Goal: Task Accomplishment & Management: Use online tool/utility

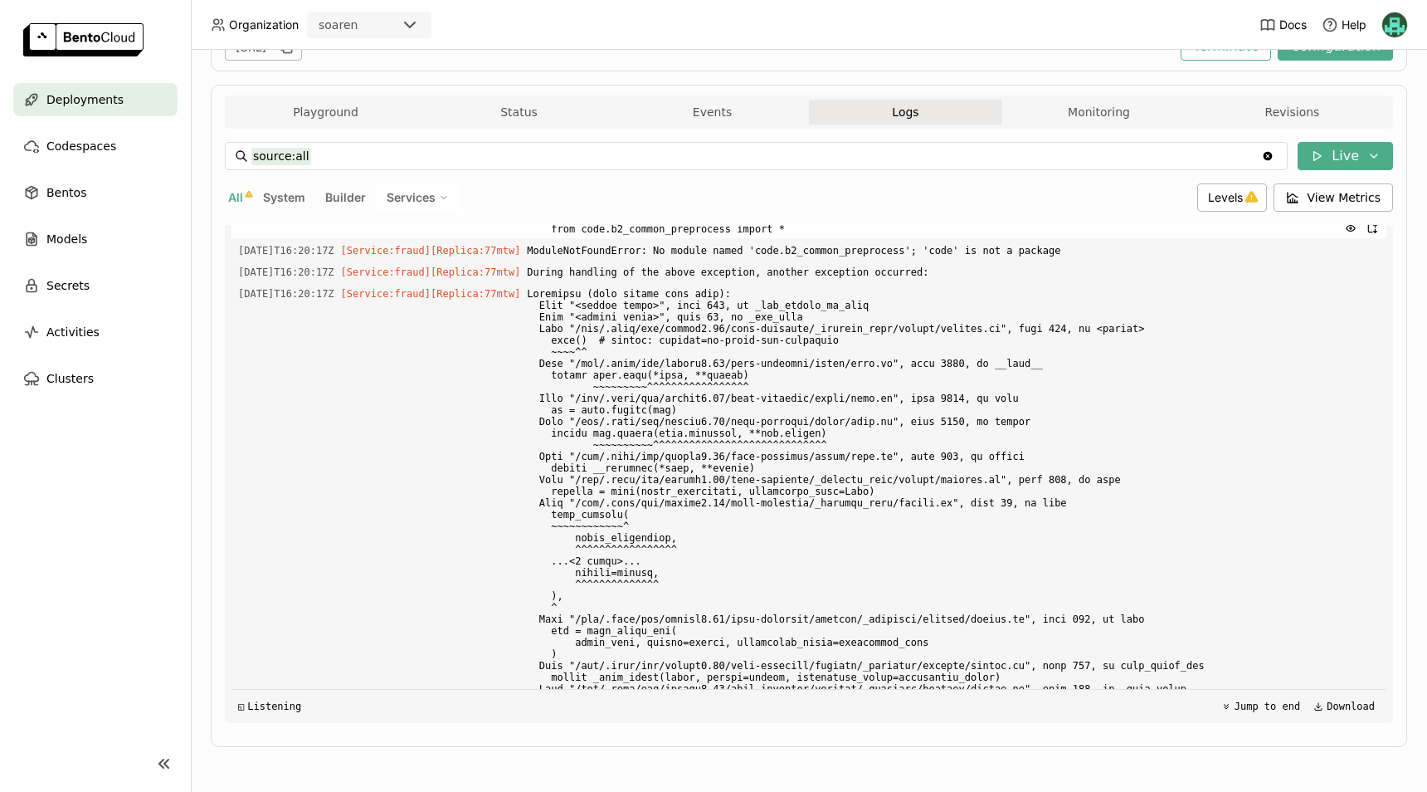
scroll to position [27102, 0]
click at [816, 239] on span "Traceback (most recent call last): File "/app/.venv/lib/python3.13/site-package…" at bounding box center [953, 154] width 853 height 169
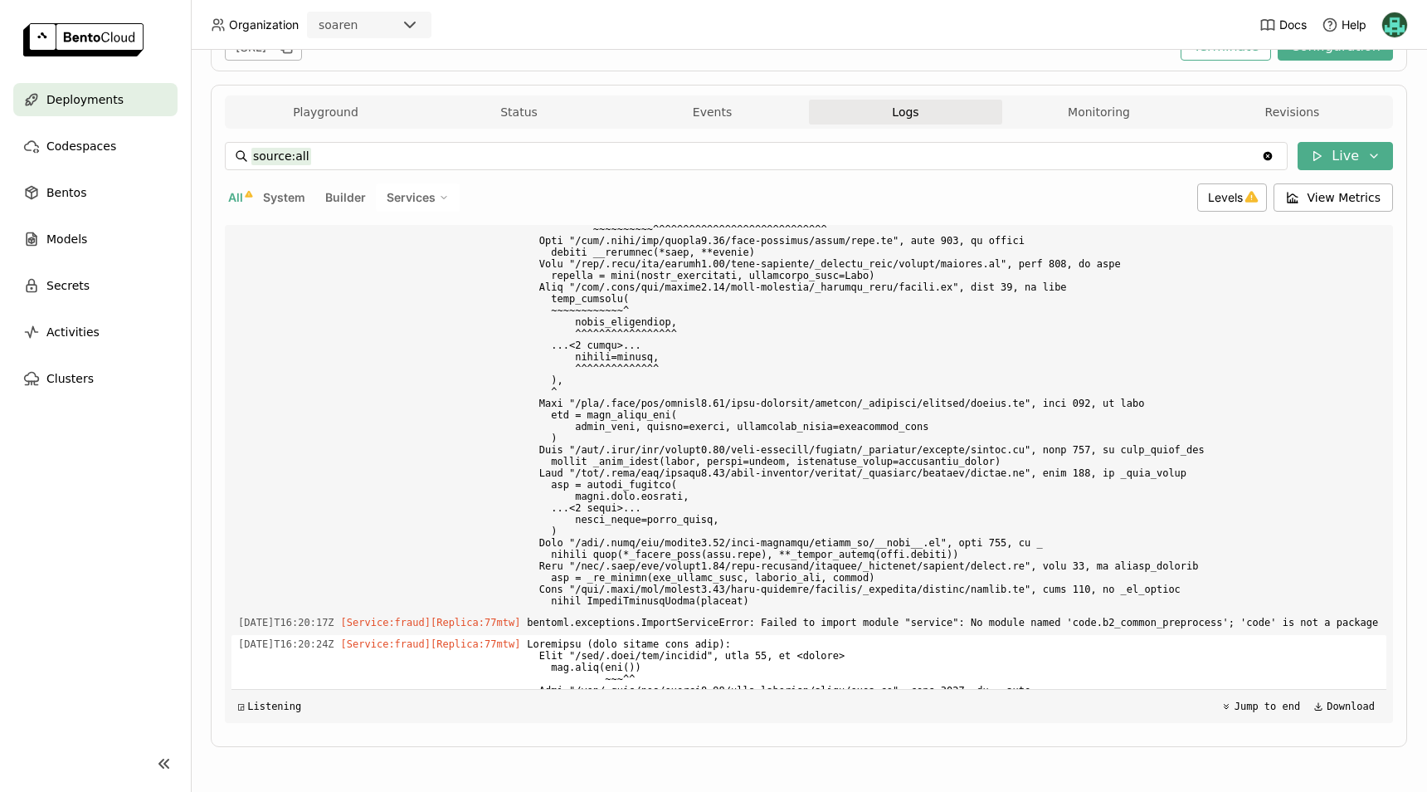
scroll to position [27316, 0]
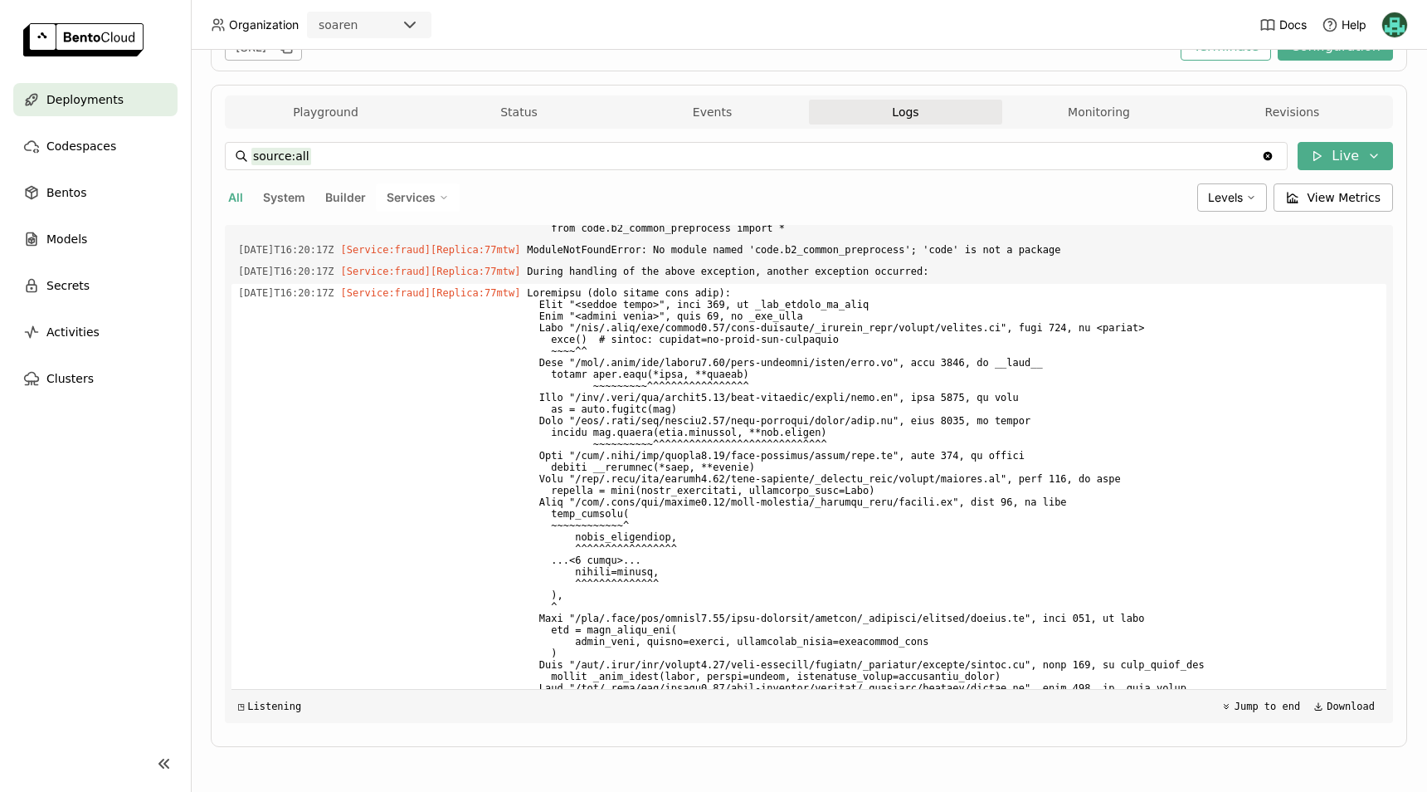
scroll to position [6359, 0]
click at [778, 604] on span at bounding box center [953, 553] width 853 height 541
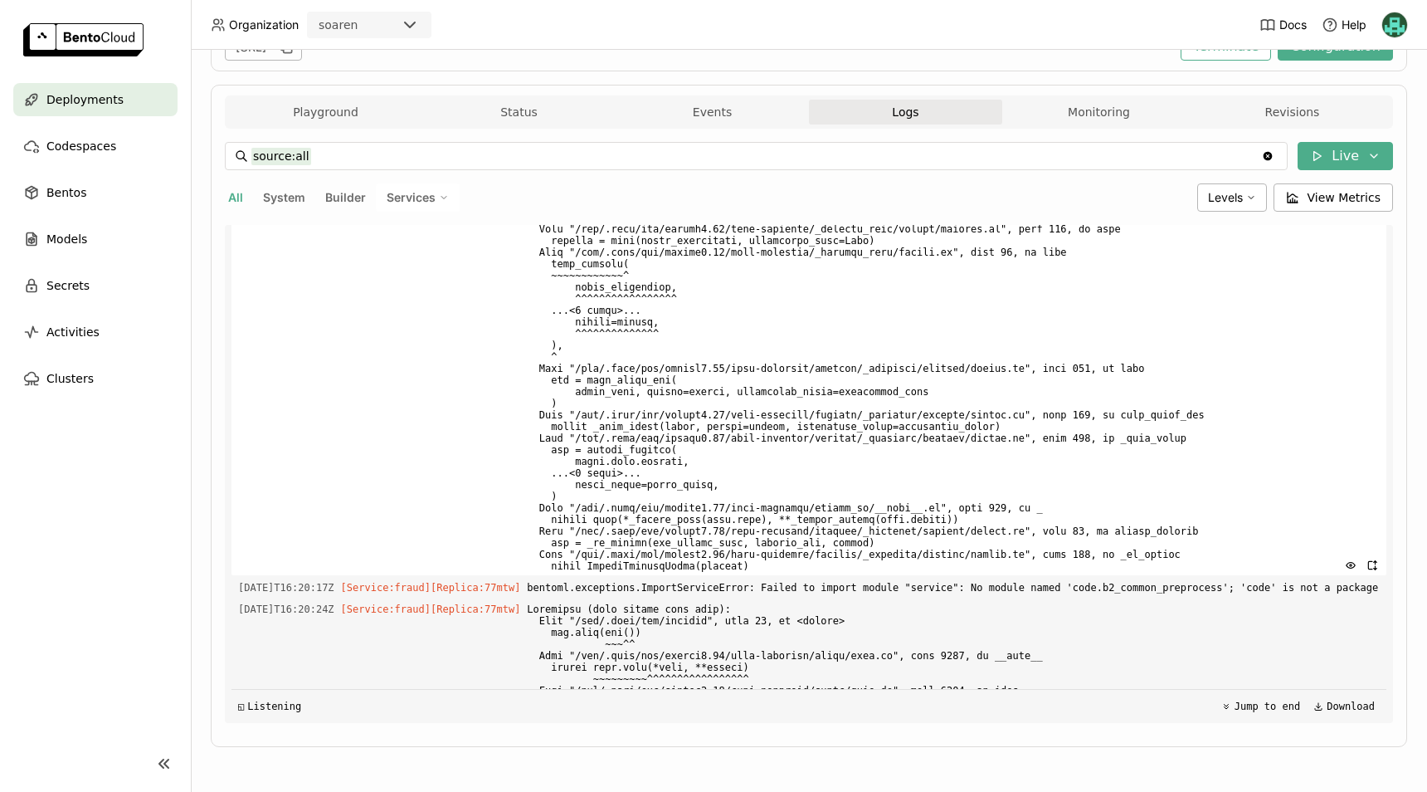
scroll to position [6691, 0]
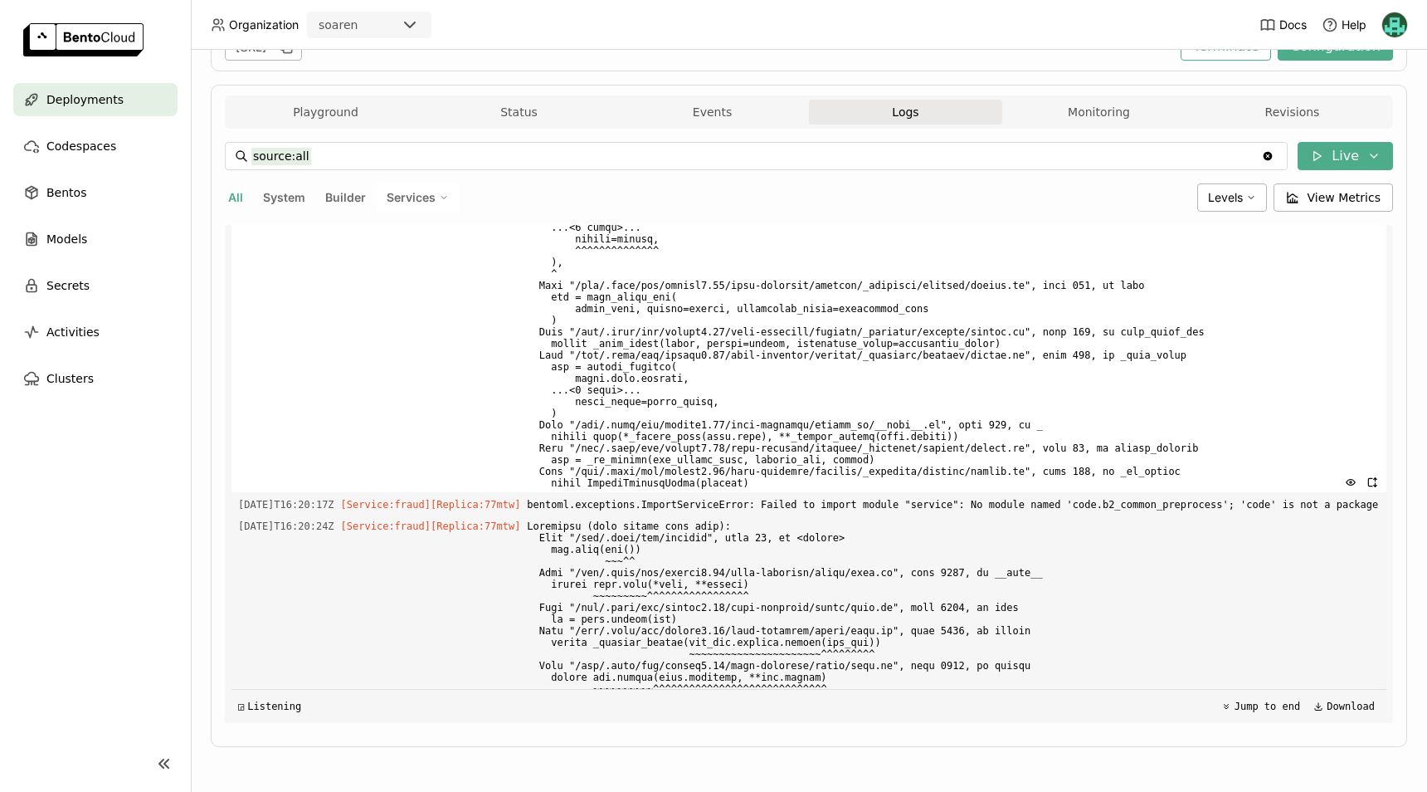
click at [968, 470] on span at bounding box center [953, 221] width 853 height 541
click at [1008, 454] on span at bounding box center [953, 221] width 853 height 541
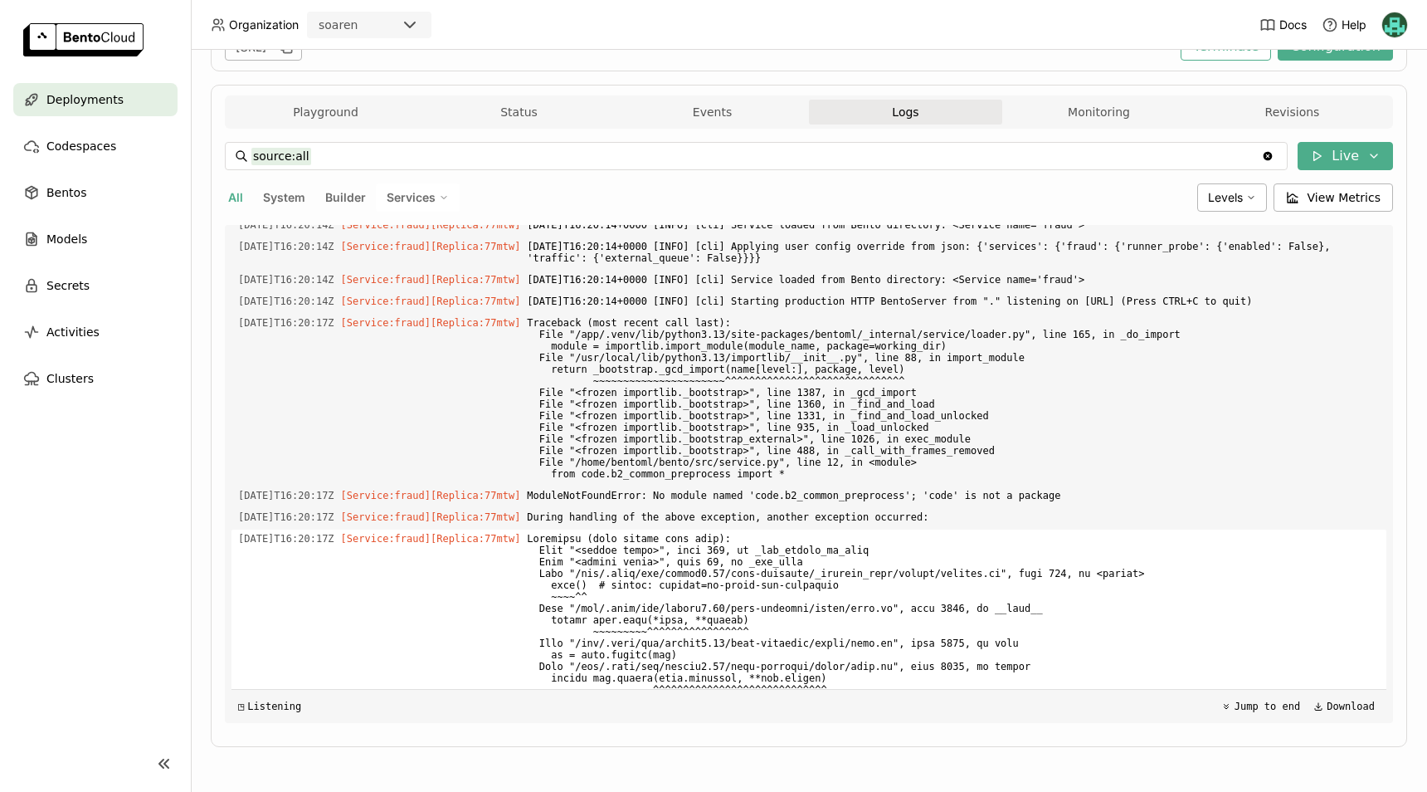
scroll to position [6112, 0]
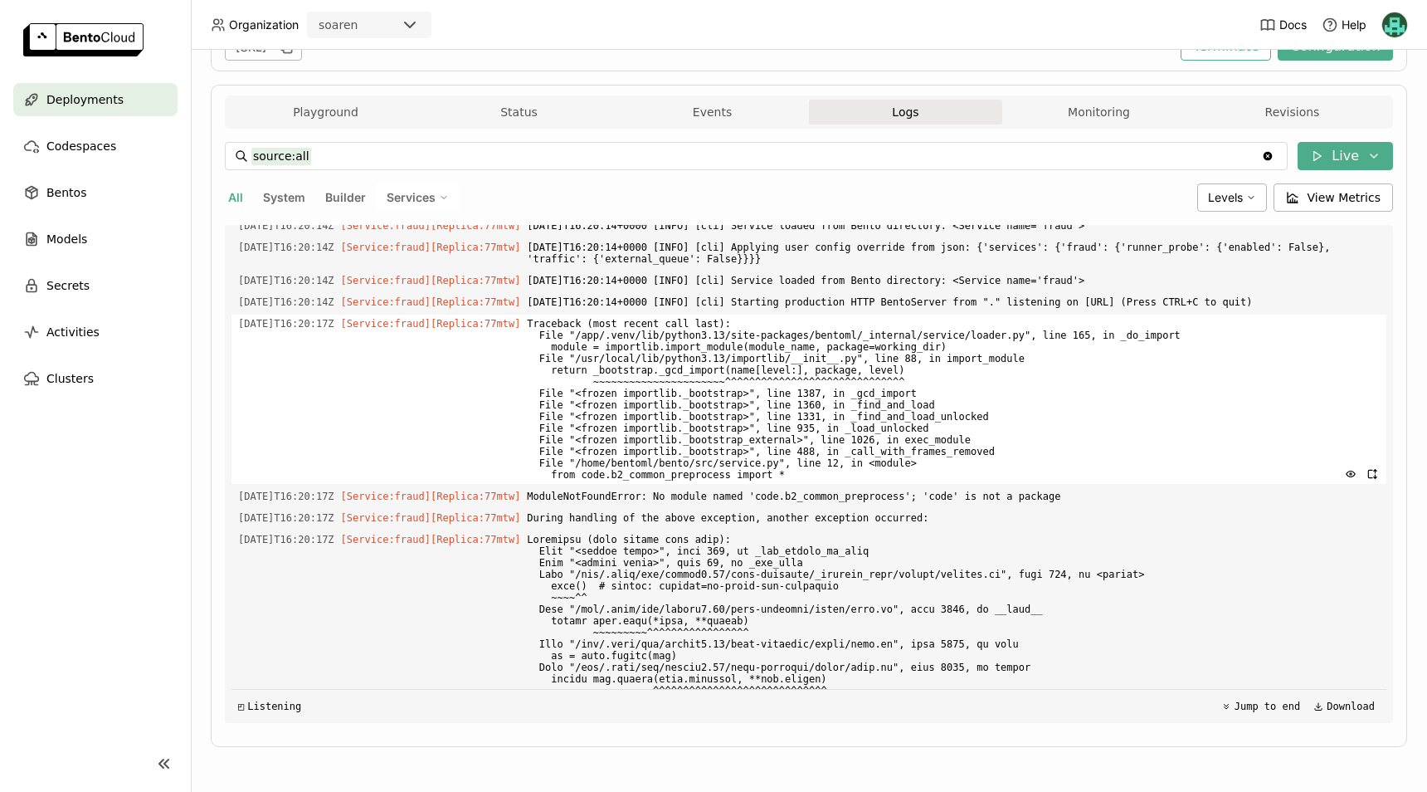
click at [972, 481] on span "Traceback (most recent call last): File "/app/.venv/lib/python3.13/site-package…" at bounding box center [953, 399] width 853 height 169
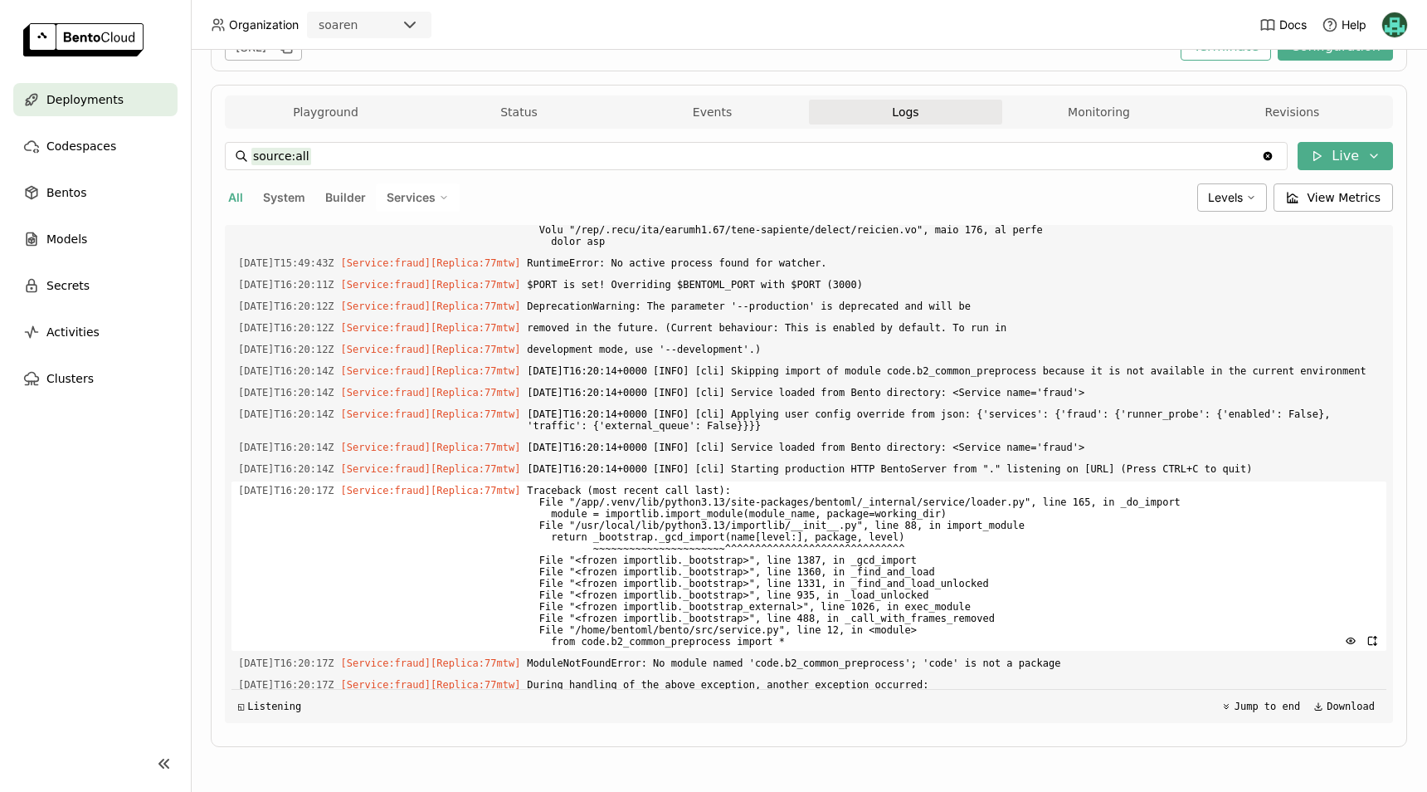
scroll to position [5946, 0]
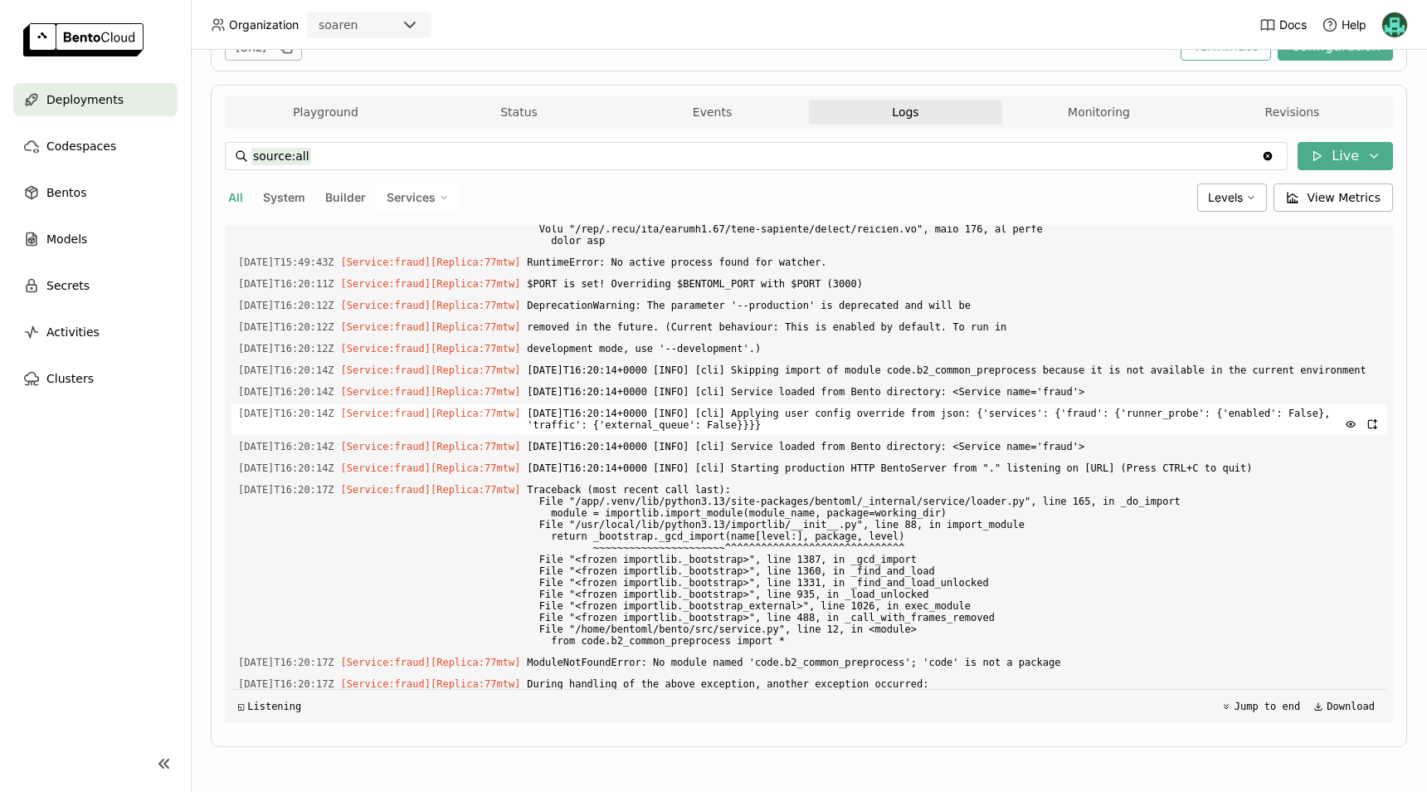
click at [896, 434] on span "[DATE]T16:20:14+0000 [INFO] [cli] Applying user config override from json: {'se…" at bounding box center [953, 419] width 853 height 30
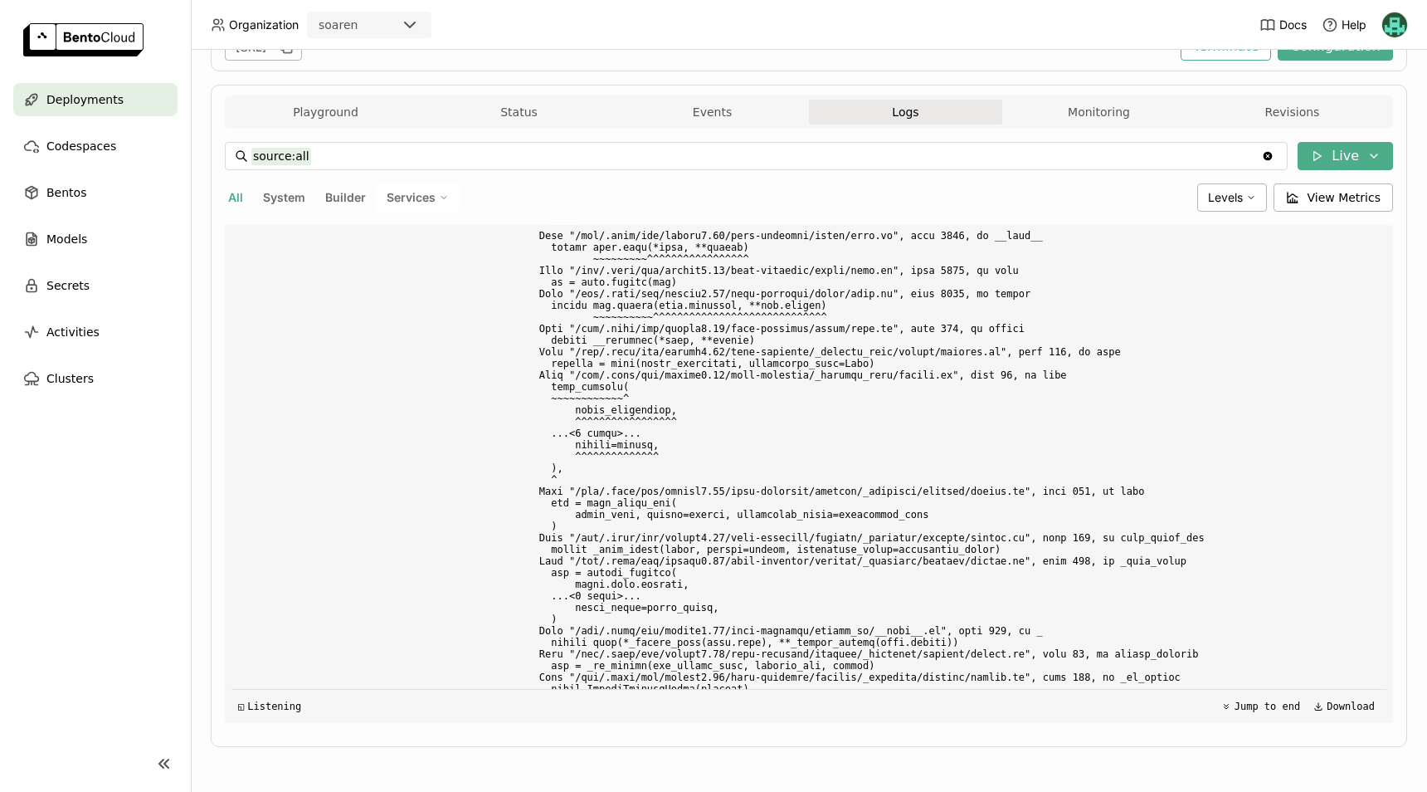
scroll to position [6498, 0]
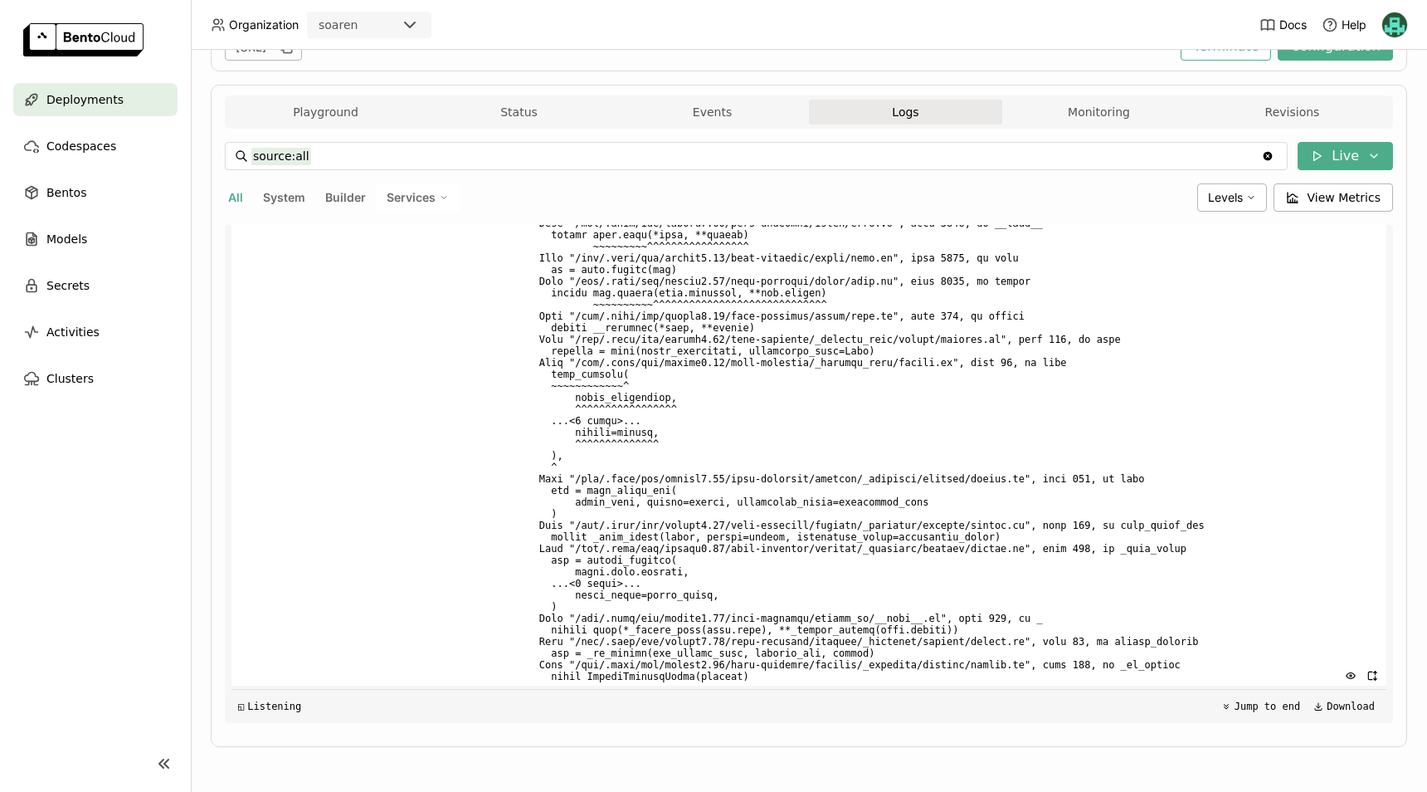
click at [1297, 510] on span at bounding box center [953, 414] width 853 height 541
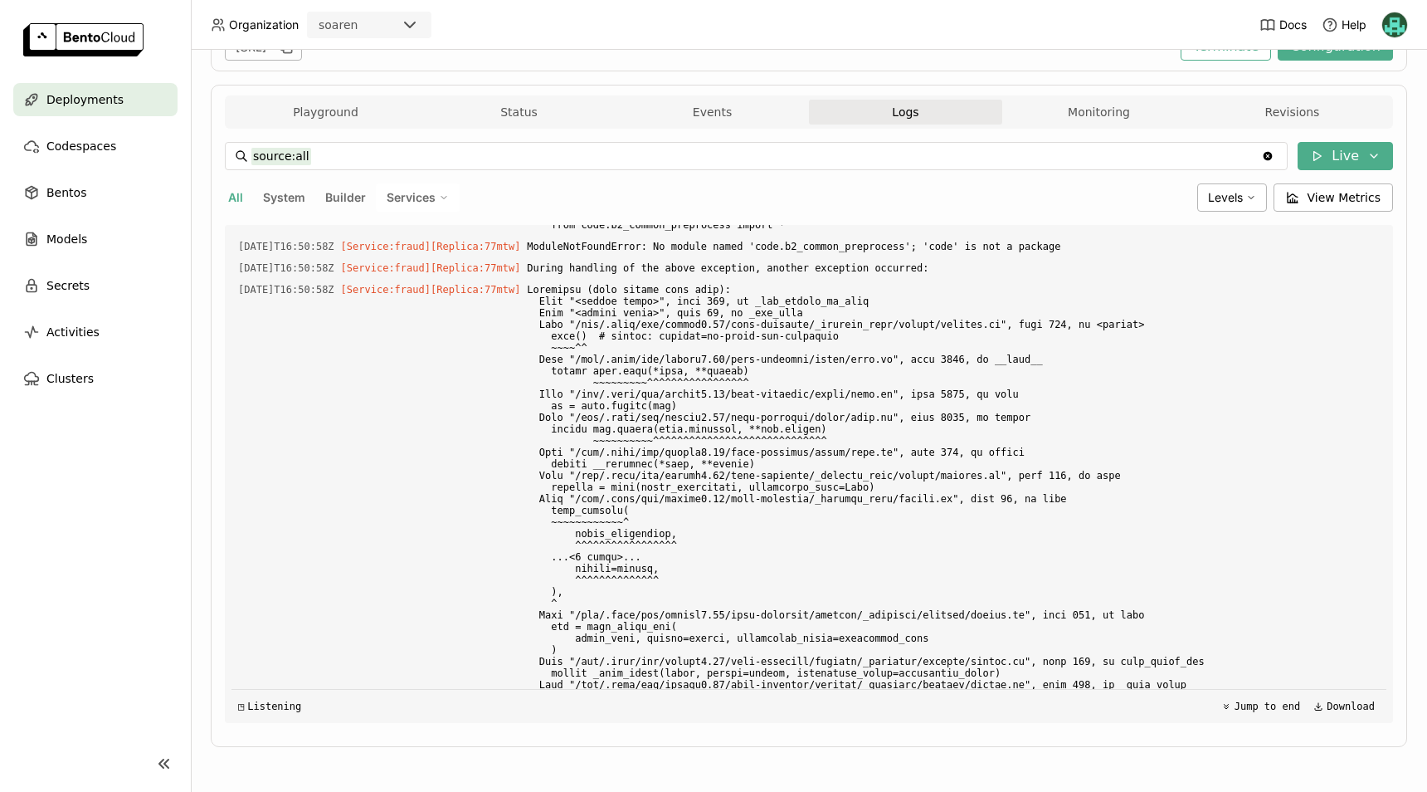
scroll to position [7972, 0]
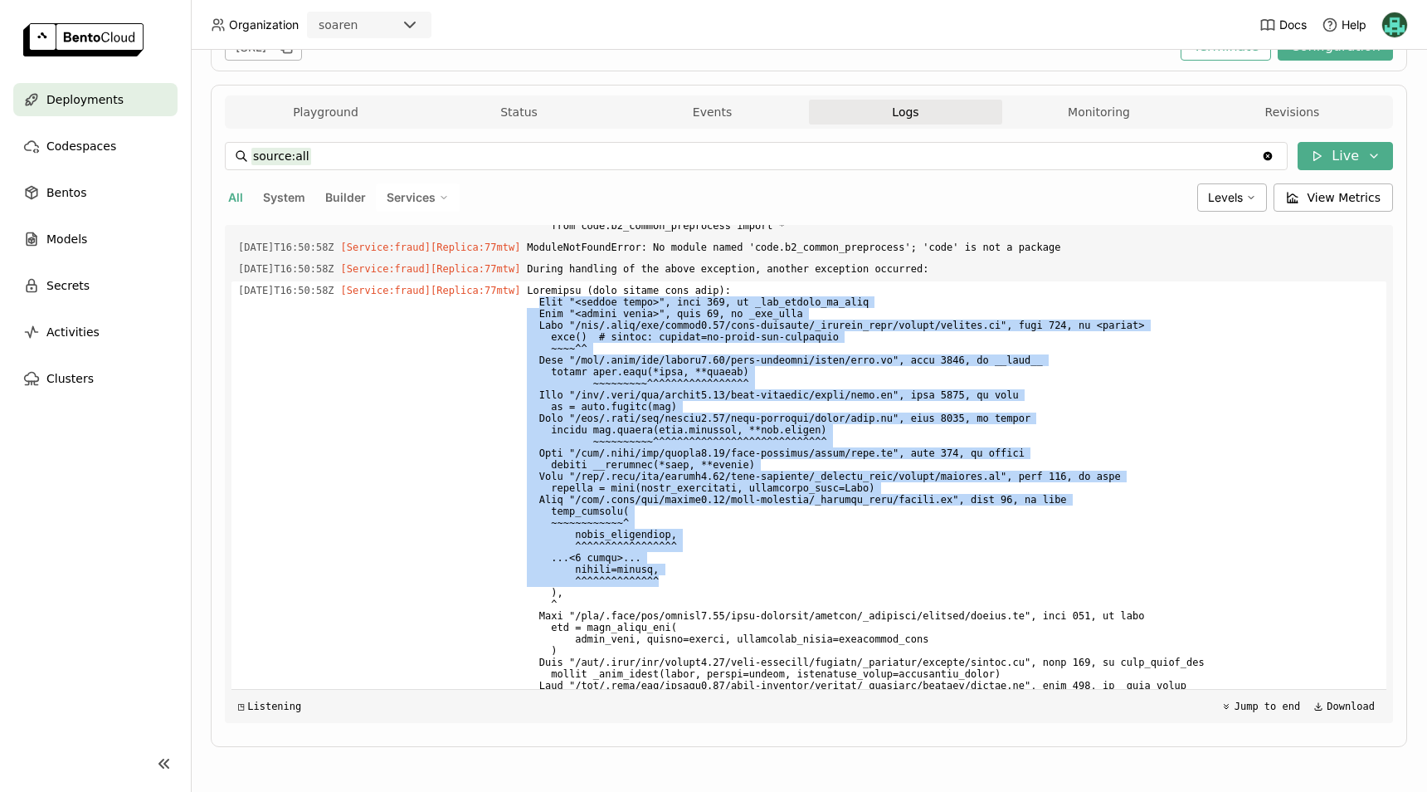
drag, startPoint x: 535, startPoint y: 349, endPoint x: 856, endPoint y: 634, distance: 429.7
click at [856, 634] on span at bounding box center [953, 551] width 853 height 541
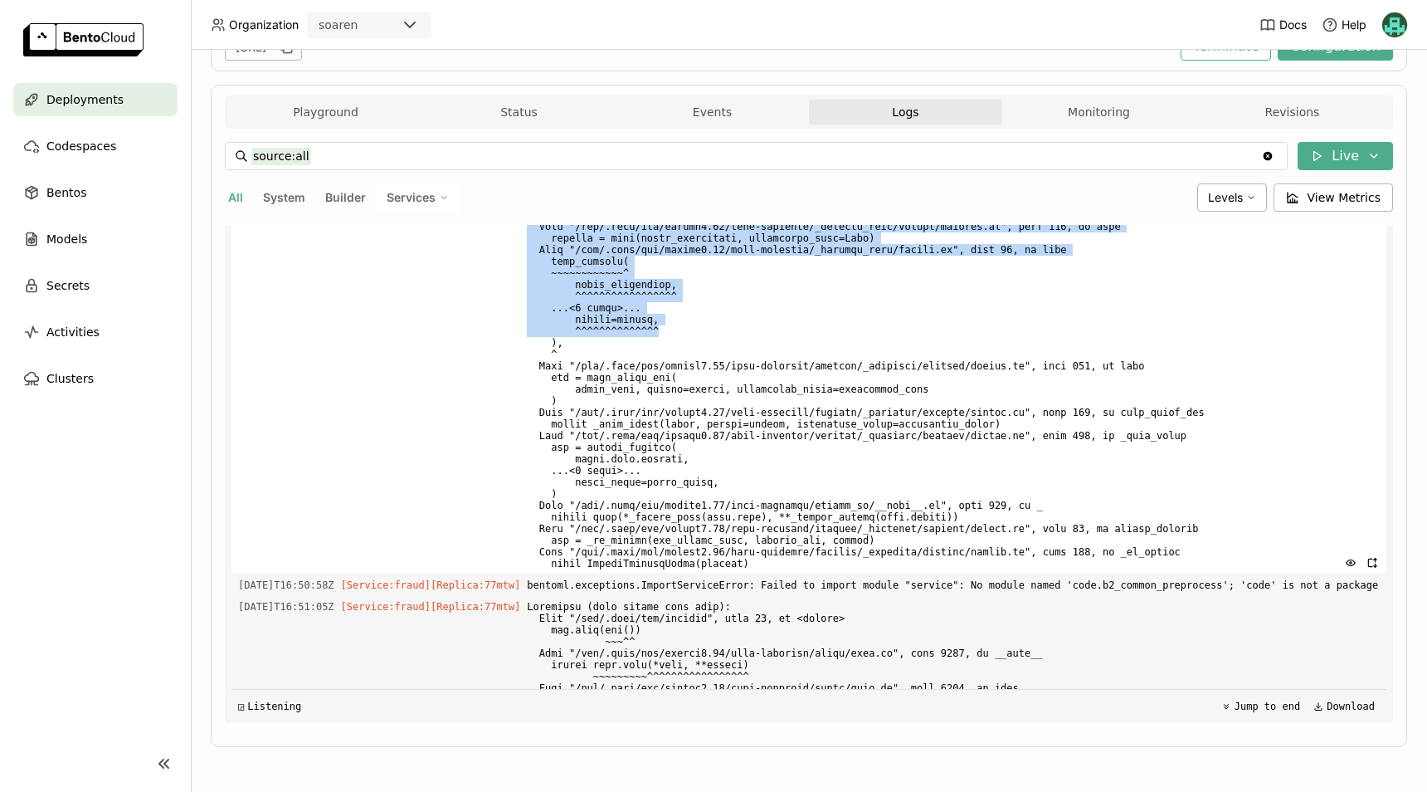
scroll to position [8221, 0]
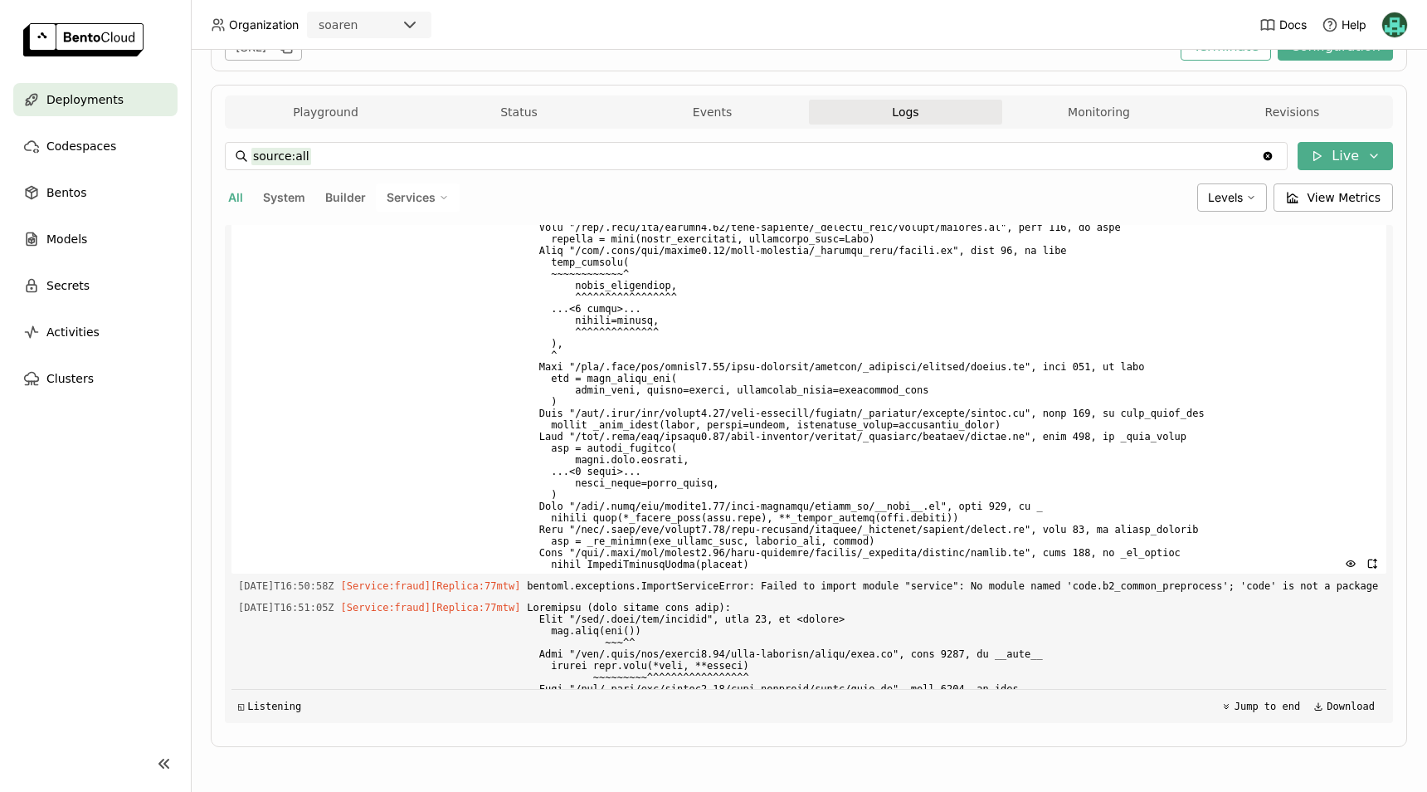
click at [1198, 442] on span at bounding box center [953, 302] width 853 height 541
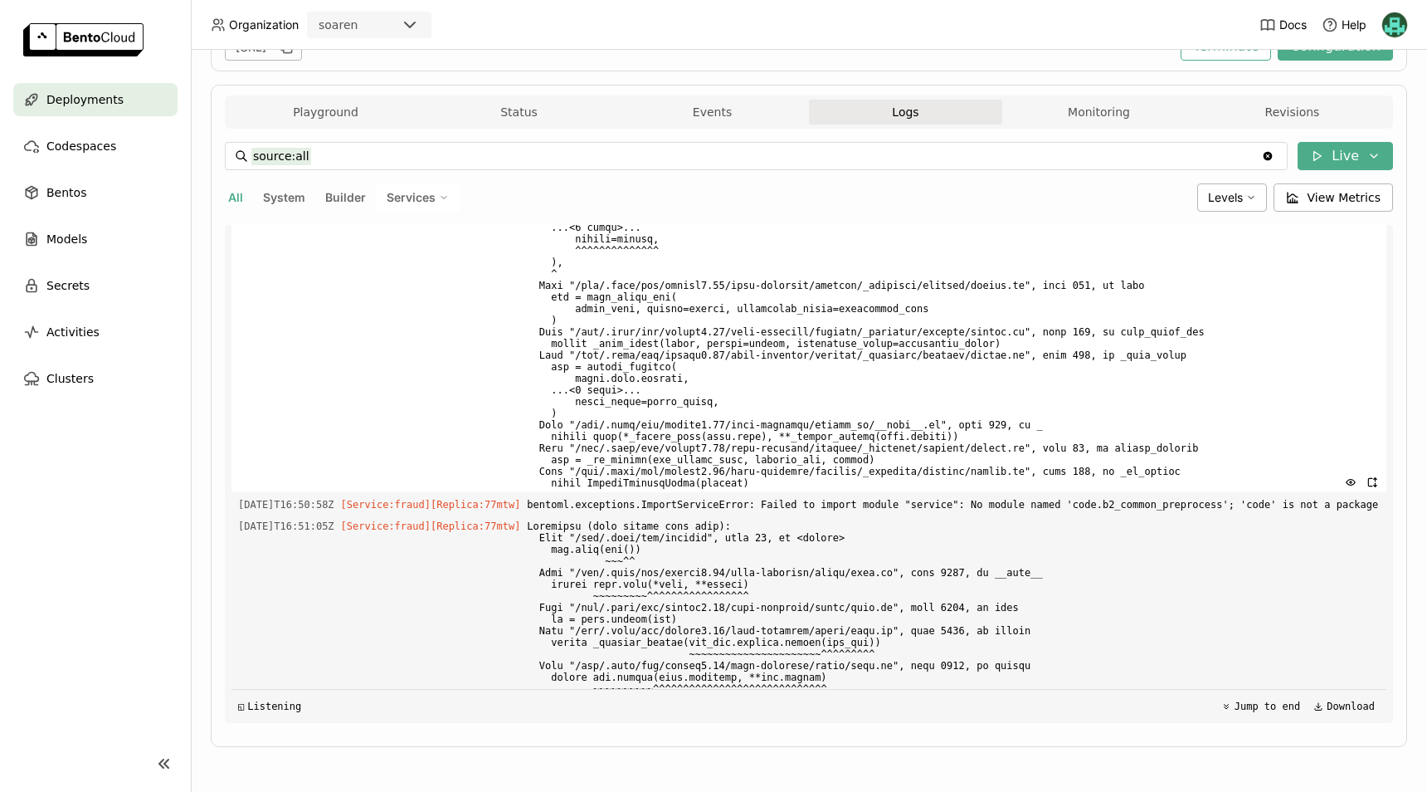
scroll to position [8303, 0]
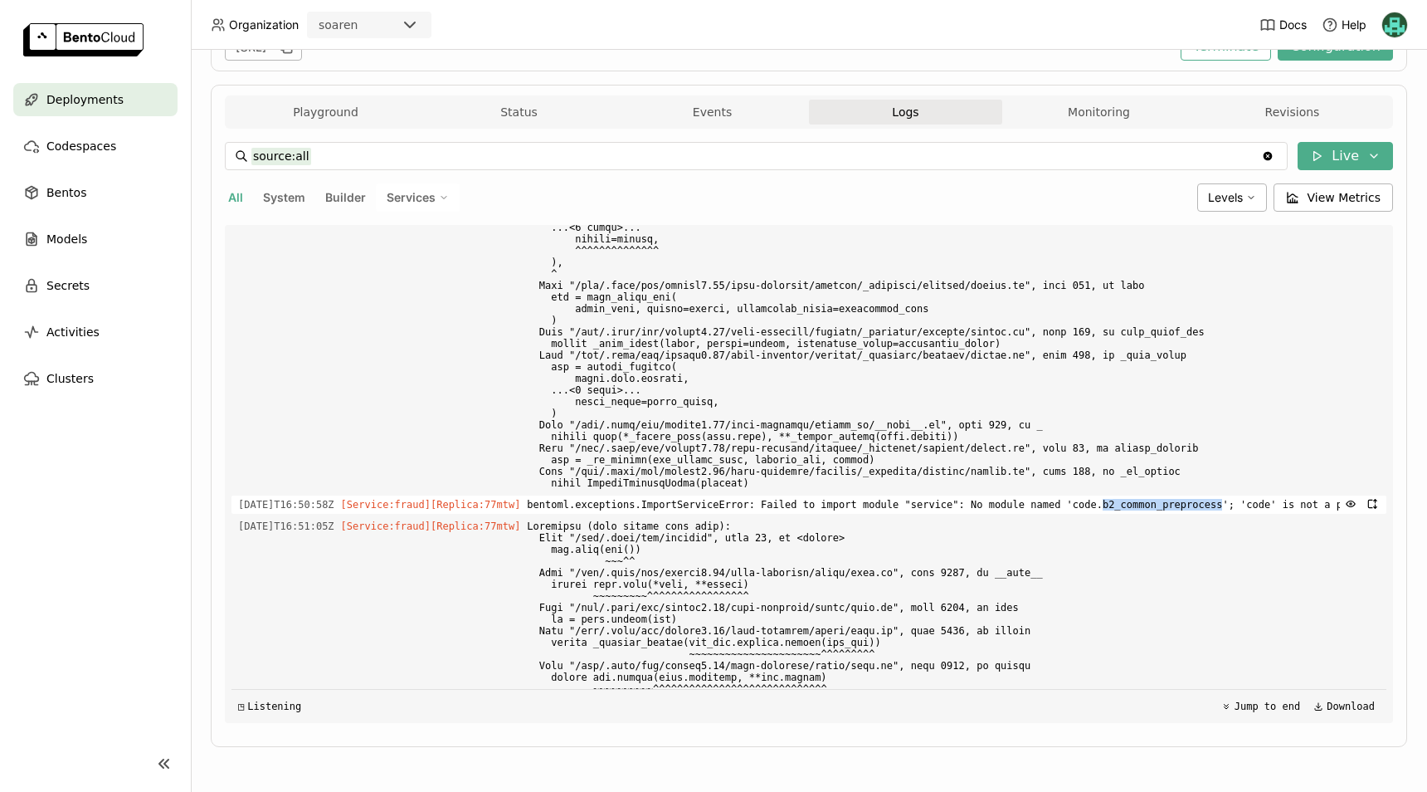
drag, startPoint x: 1052, startPoint y: 551, endPoint x: 1158, endPoint y: 559, distance: 106.5
click at [1158, 514] on span "bentoml.exceptions.ImportServiceError: Failed to import module "service": No mo…" at bounding box center [953, 504] width 853 height 18
click at [1047, 514] on span "bentoml.exceptions.ImportServiceError: Failed to import module "service": No mo…" at bounding box center [953, 504] width 853 height 18
drag, startPoint x: 1049, startPoint y: 551, endPoint x: 1022, endPoint y: 556, distance: 27.0
click at [1022, 514] on span "bentoml.exceptions.ImportServiceError: Failed to import module "service": No mo…" at bounding box center [953, 504] width 853 height 18
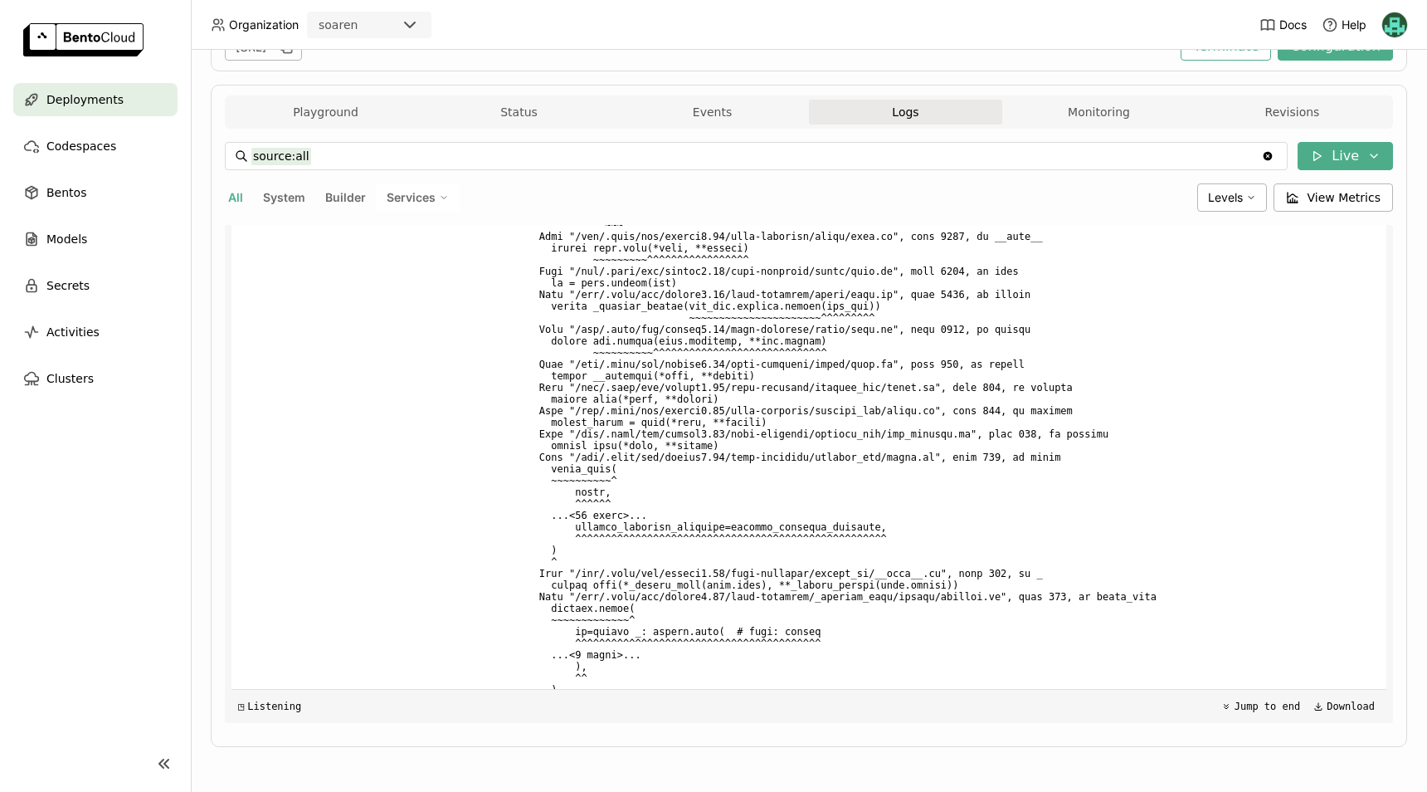
scroll to position [8638, 0]
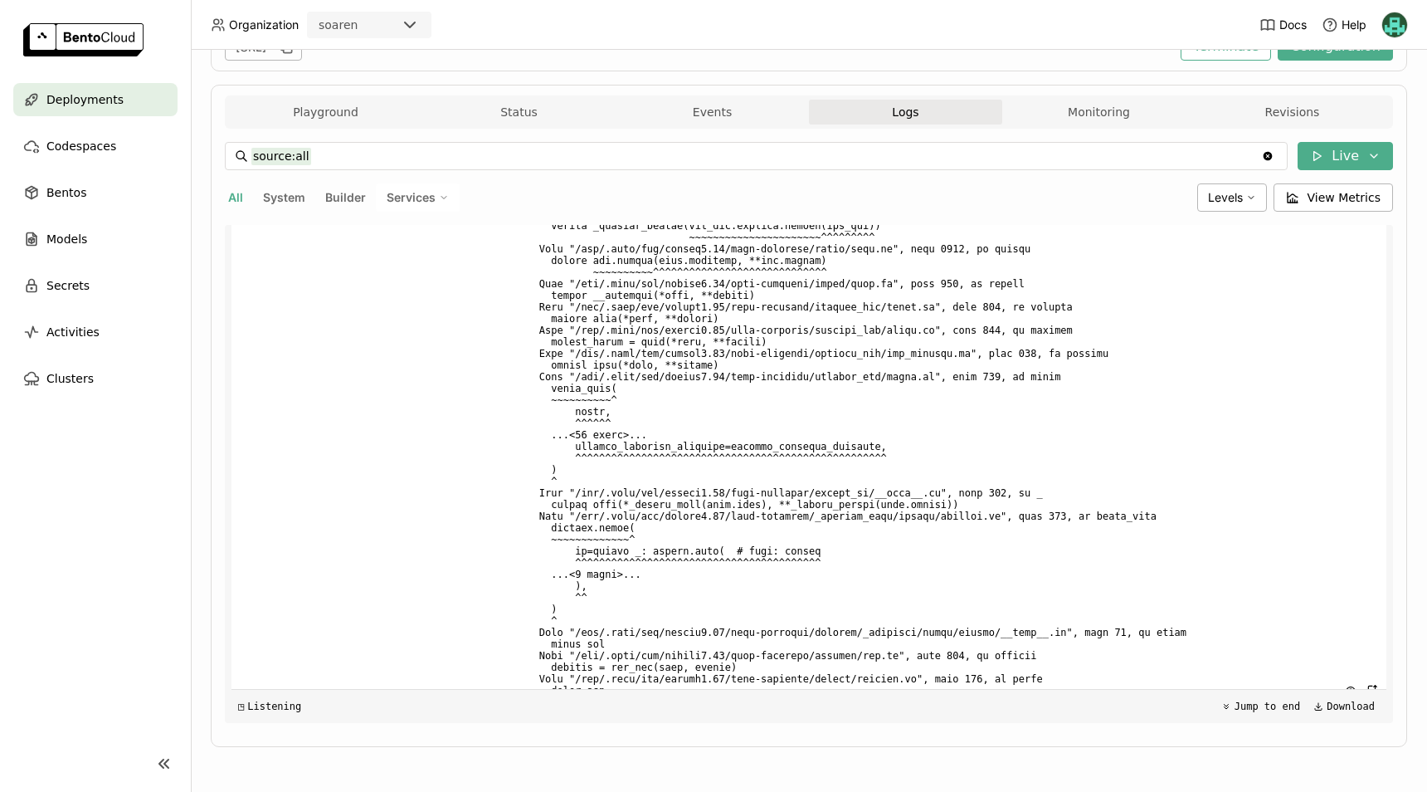
click at [910, 486] on span at bounding box center [953, 399] width 853 height 599
click at [800, 518] on span at bounding box center [953, 399] width 853 height 599
click at [821, 495] on span at bounding box center [953, 399] width 853 height 599
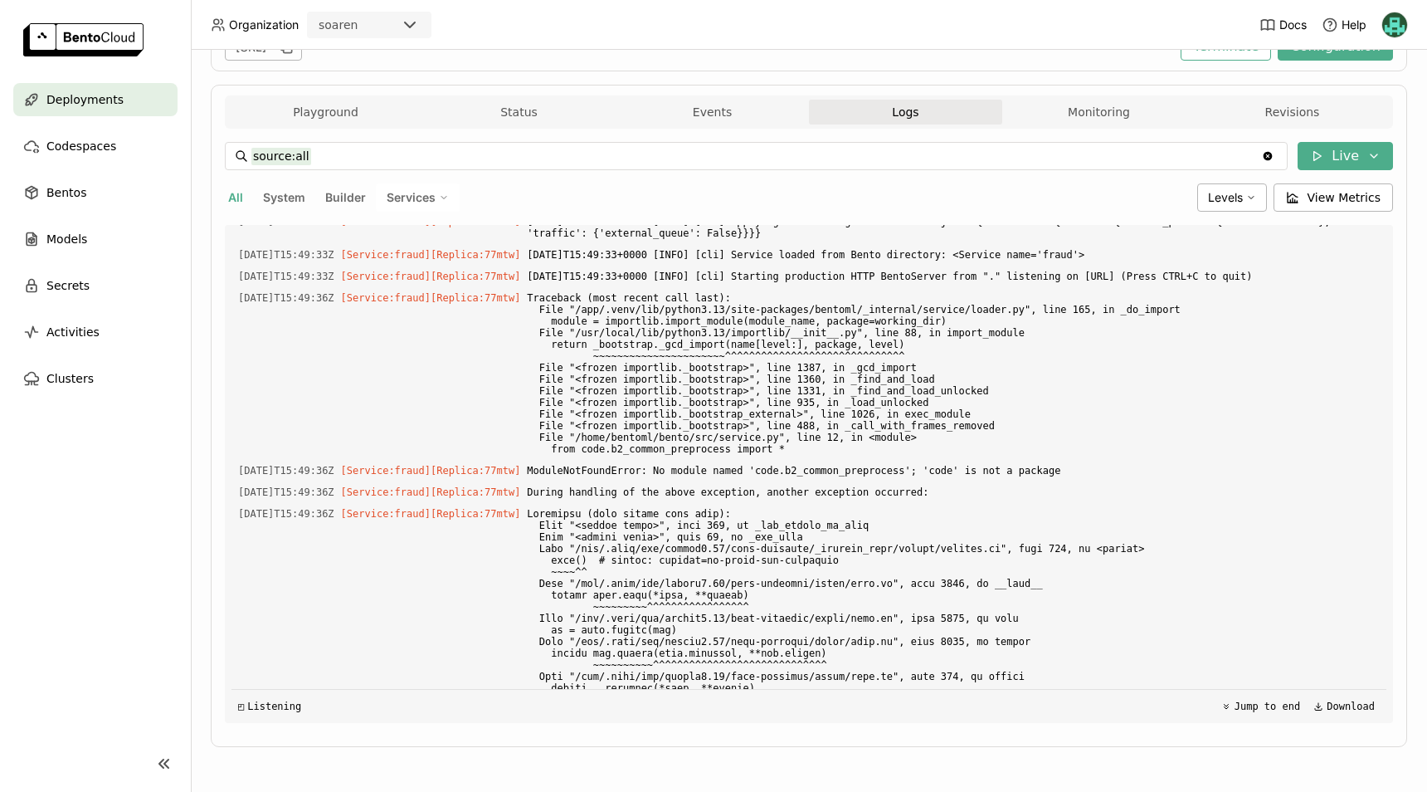
scroll to position [4527, 0]
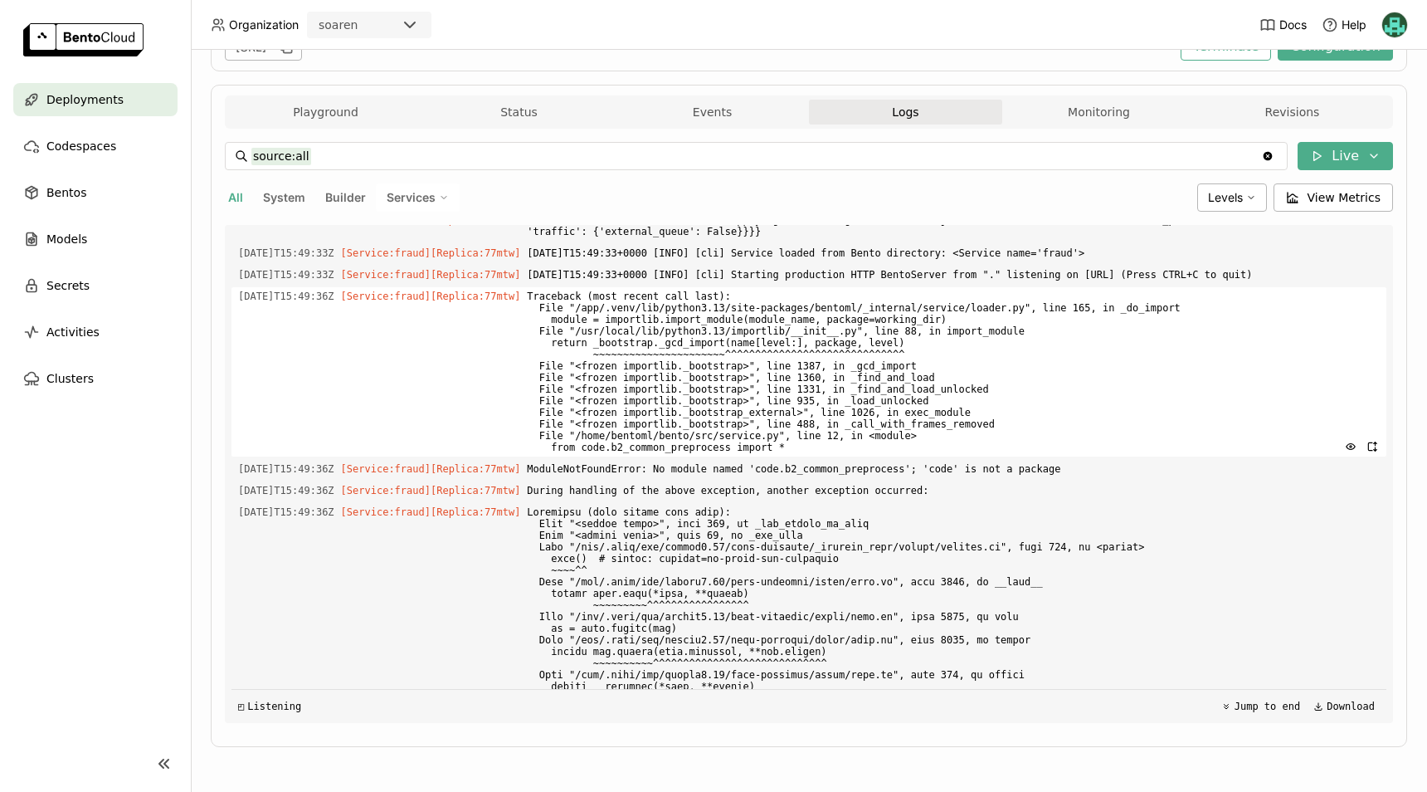
click at [710, 451] on span "Traceback (most recent call last): File "/app/.venv/lib/python3.13/site-package…" at bounding box center [953, 371] width 853 height 169
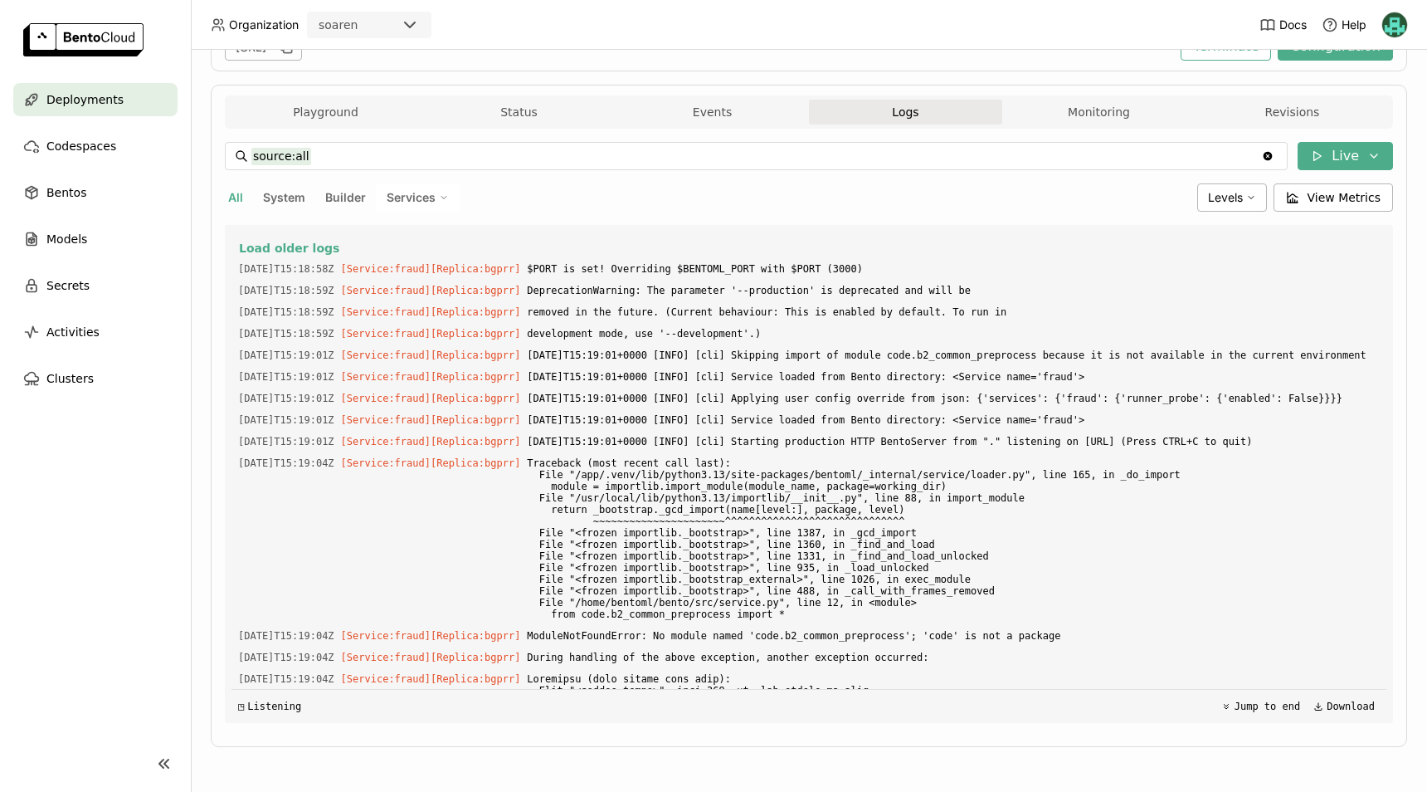
scroll to position [7616, 0]
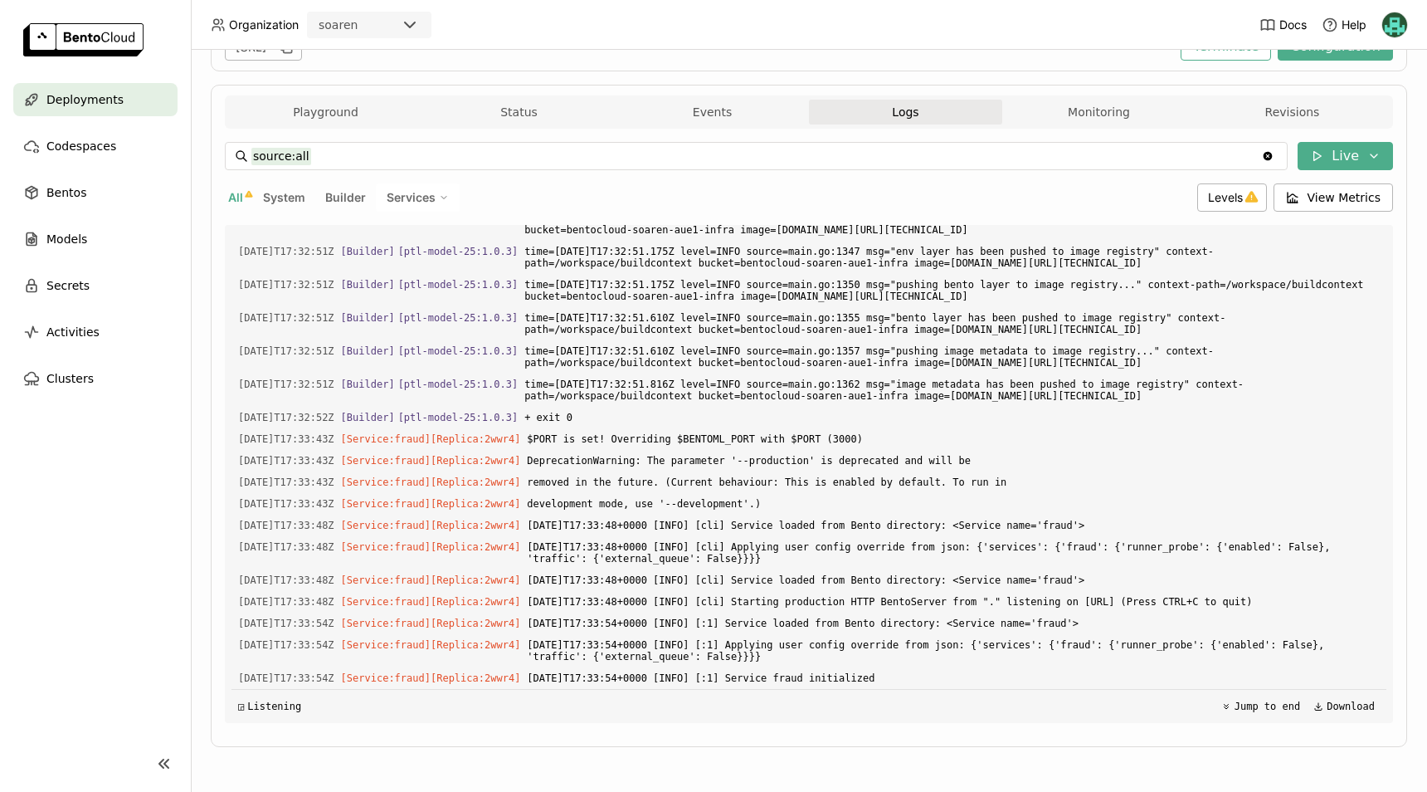
scroll to position [25878, 0]
click at [1408, 490] on div "Deployments > ptl-model-25-dev ptl-model-25-dev Running Labels + Operators IU I…" at bounding box center [809, 421] width 1237 height 742
click at [894, 548] on span "2025-10-08T17:33:48+0000 [INFO] [cli] Applying user config override from json: …" at bounding box center [953, 553] width 853 height 30
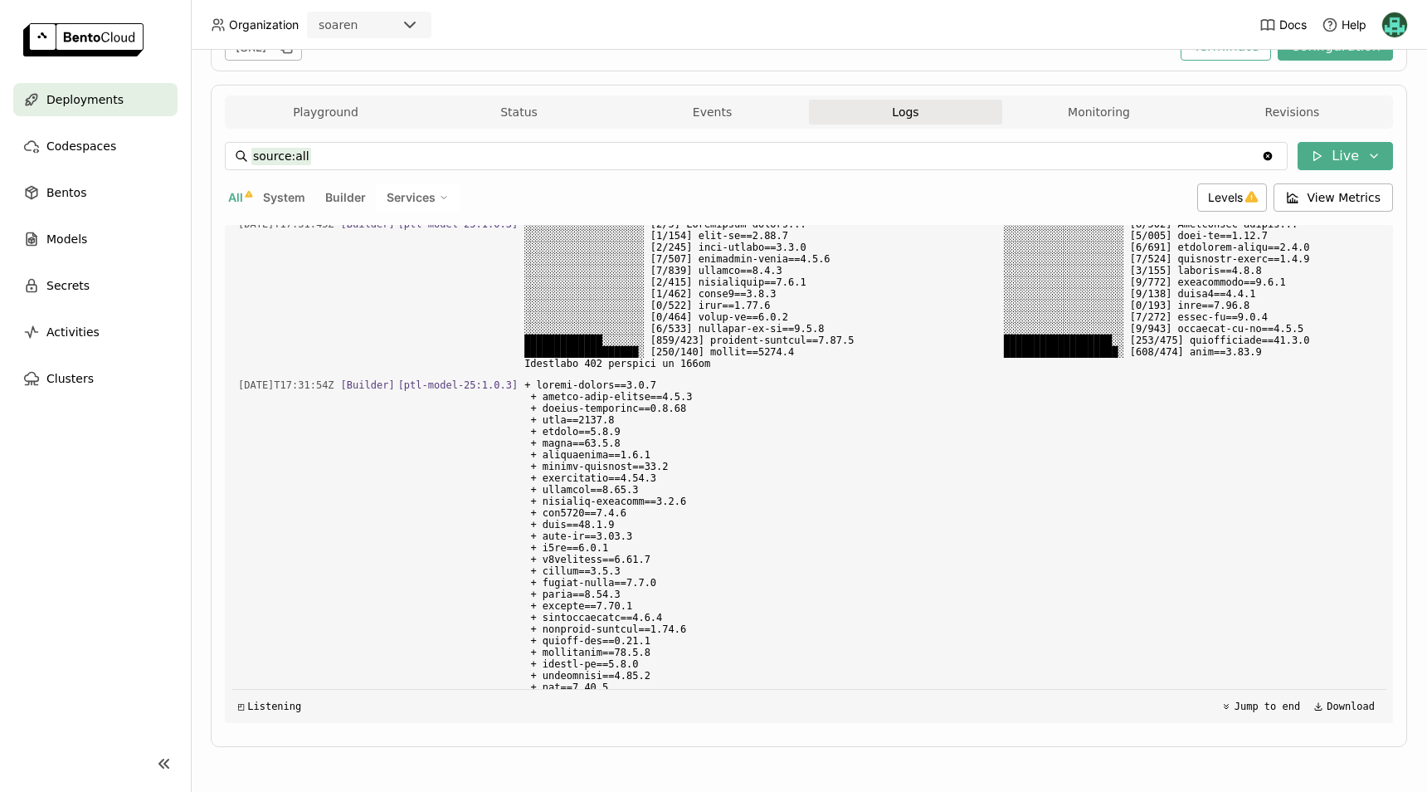
scroll to position [22725, 0]
click at [121, 98] on div "Deployments" at bounding box center [95, 99] width 164 height 33
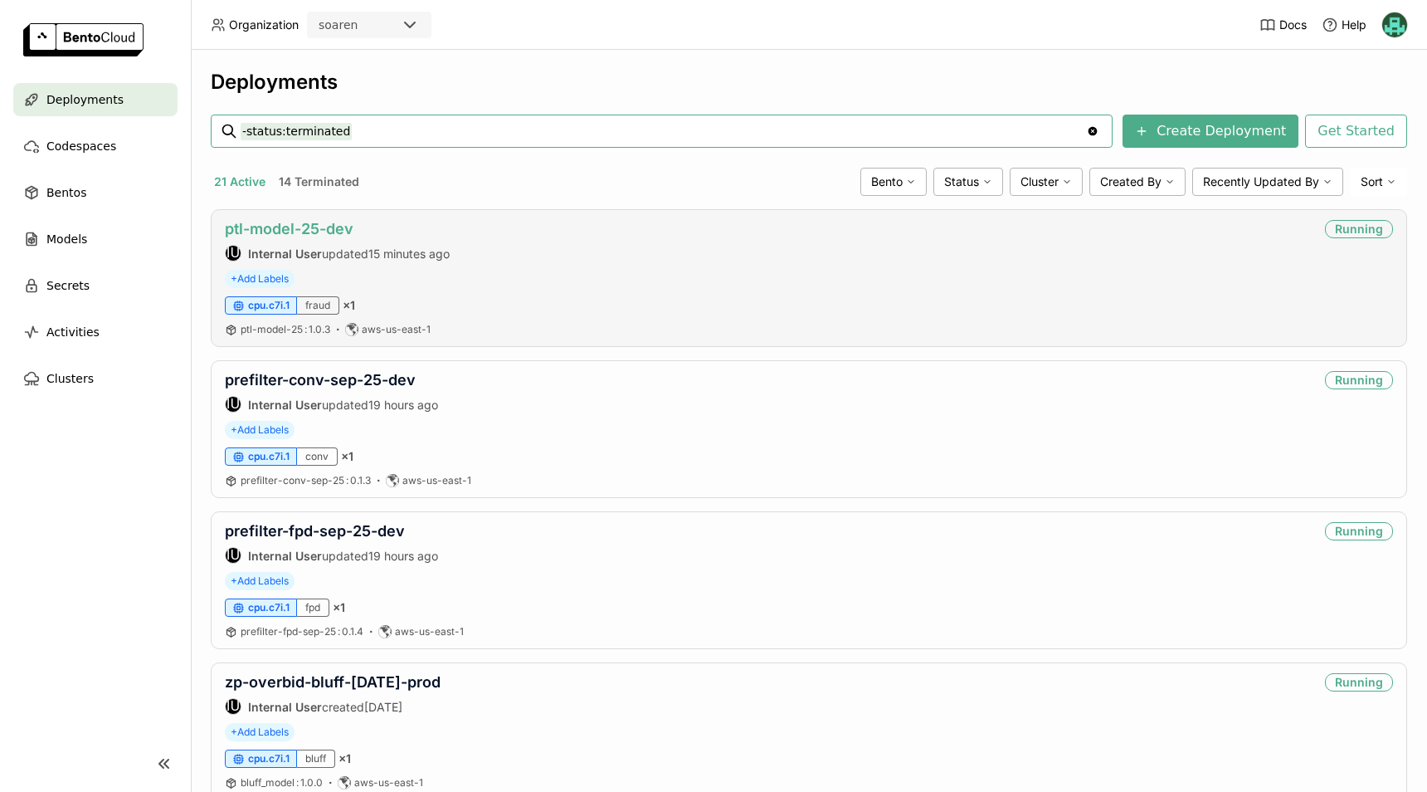
click at [285, 226] on link "ptl-model-25-dev" at bounding box center [289, 228] width 129 height 17
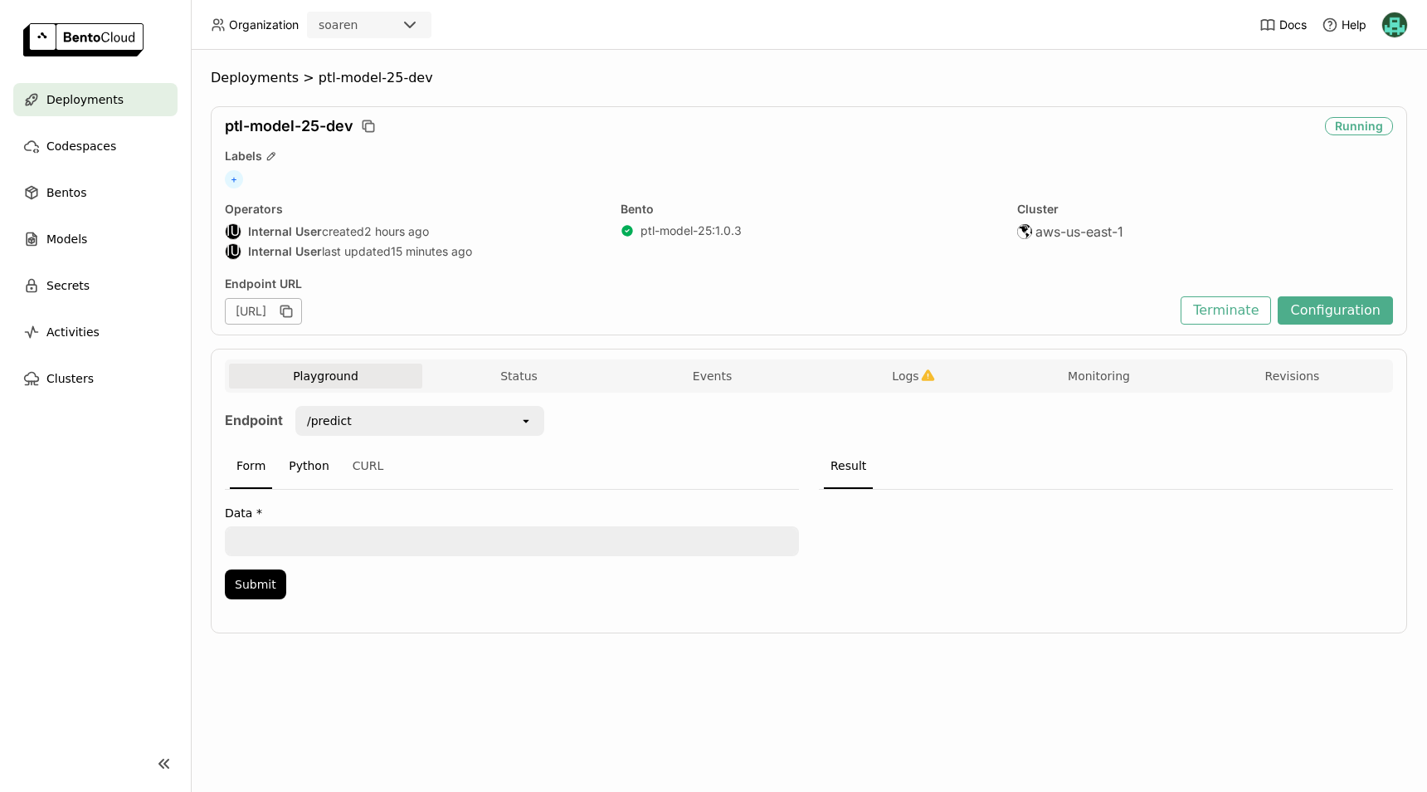
click at [315, 468] on div "Python" at bounding box center [309, 466] width 54 height 45
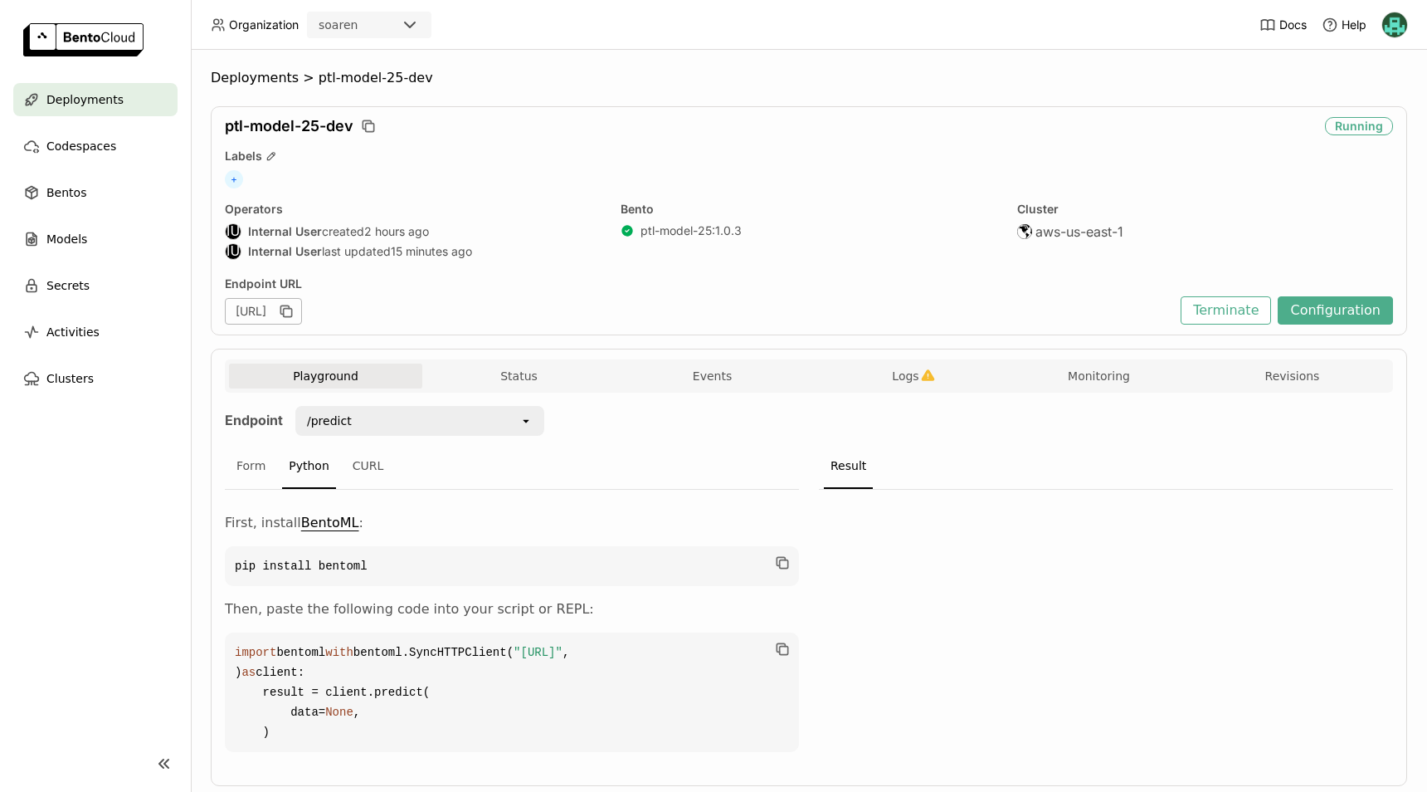
scroll to position [99, 0]
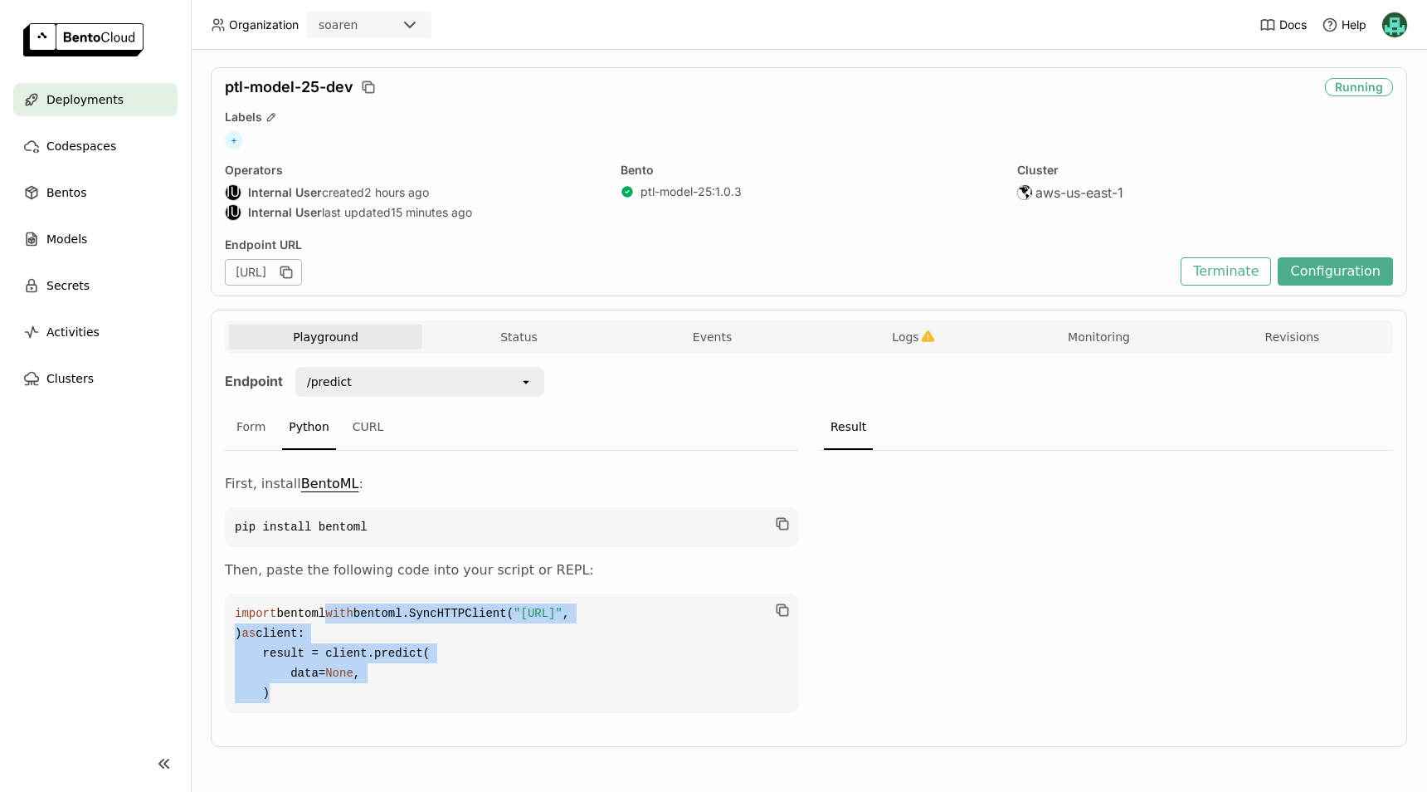
drag, startPoint x: 303, startPoint y: 695, endPoint x: 232, endPoint y: 600, distance: 118.7
click at [232, 600] on code "import bentoml with bentoml.SyncHTTPClient( "https://ptl-model-25-dev.soaren-au…" at bounding box center [512, 653] width 574 height 120
copy code "with bentoml.SyncHTTPClient( "https://ptl-model-25-dev.soaren-aue1.bentoml.ai" …"
